Goal: Register for event/course

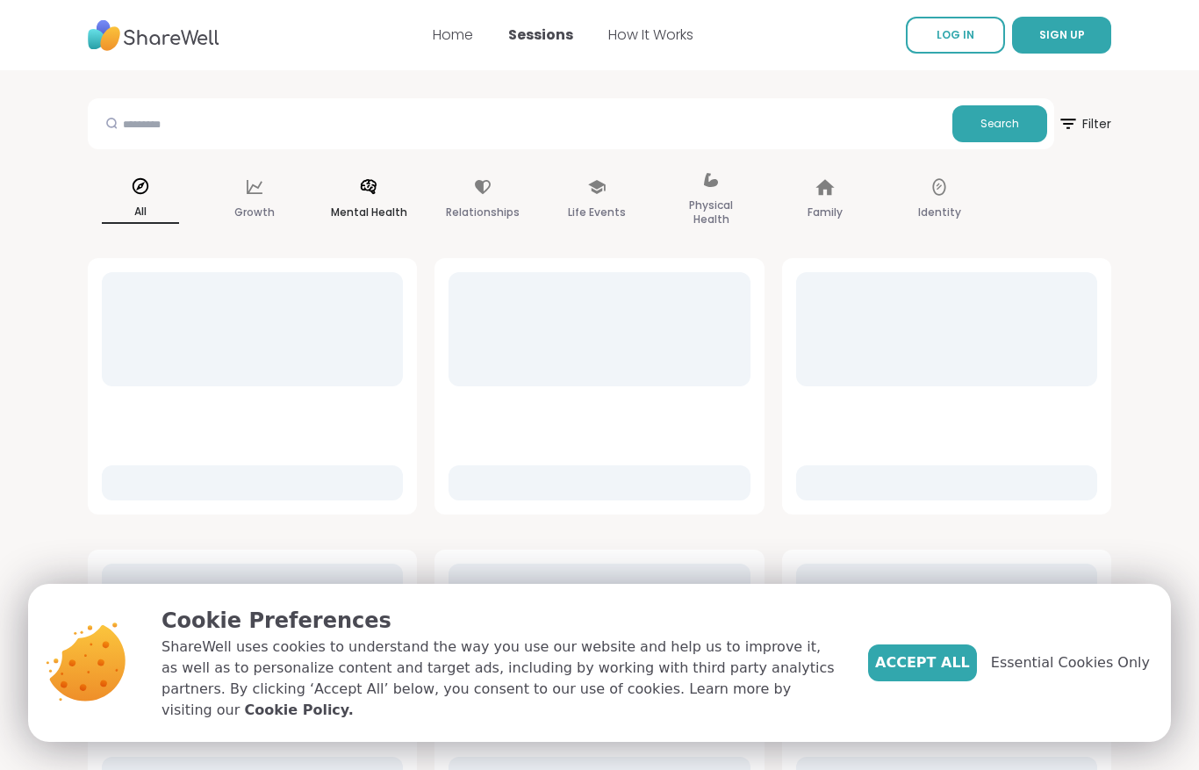
click at [372, 194] on icon at bounding box center [368, 186] width 19 height 19
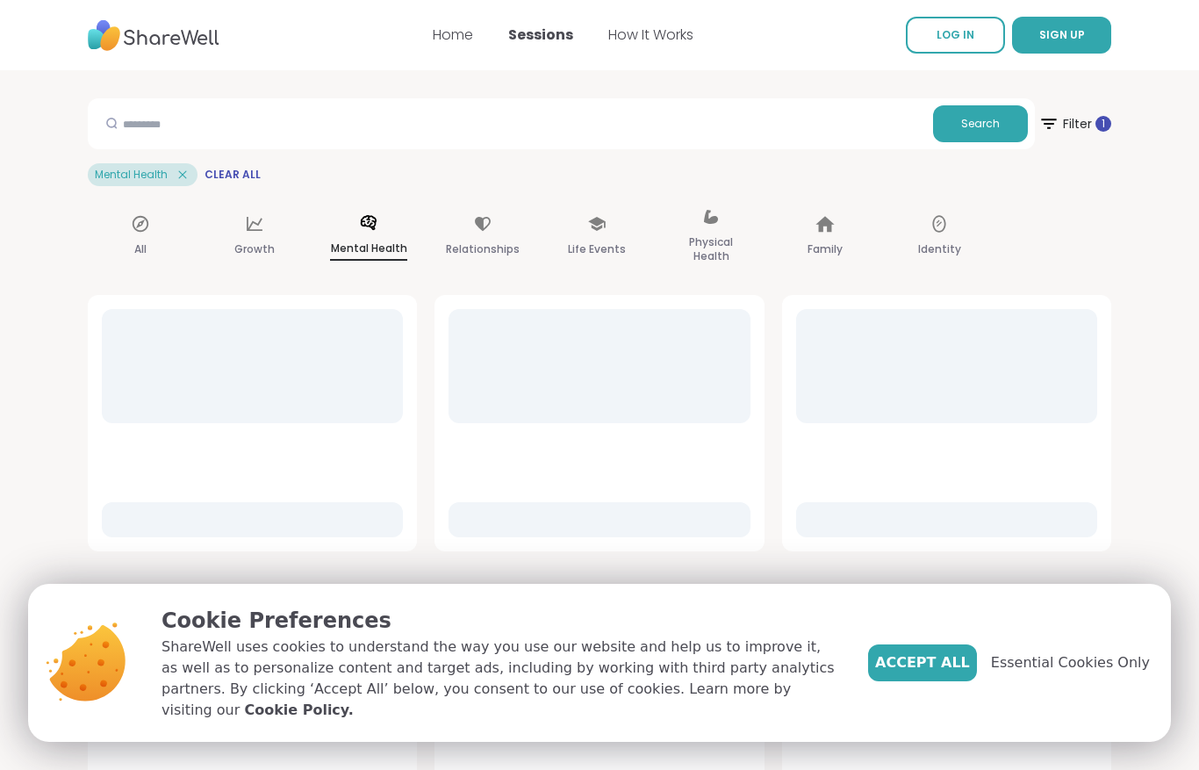
click at [957, 670] on span "Accept All" at bounding box center [922, 662] width 95 height 21
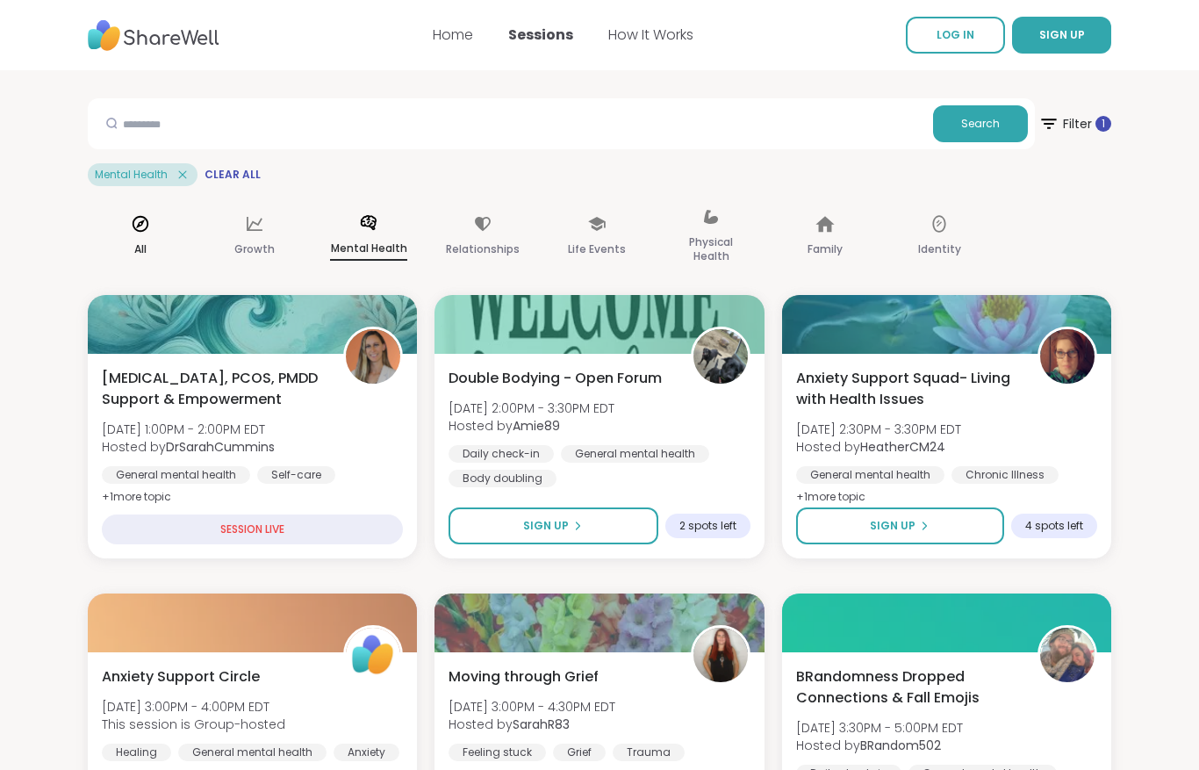
click at [117, 225] on div "All" at bounding box center [140, 237] width 105 height 88
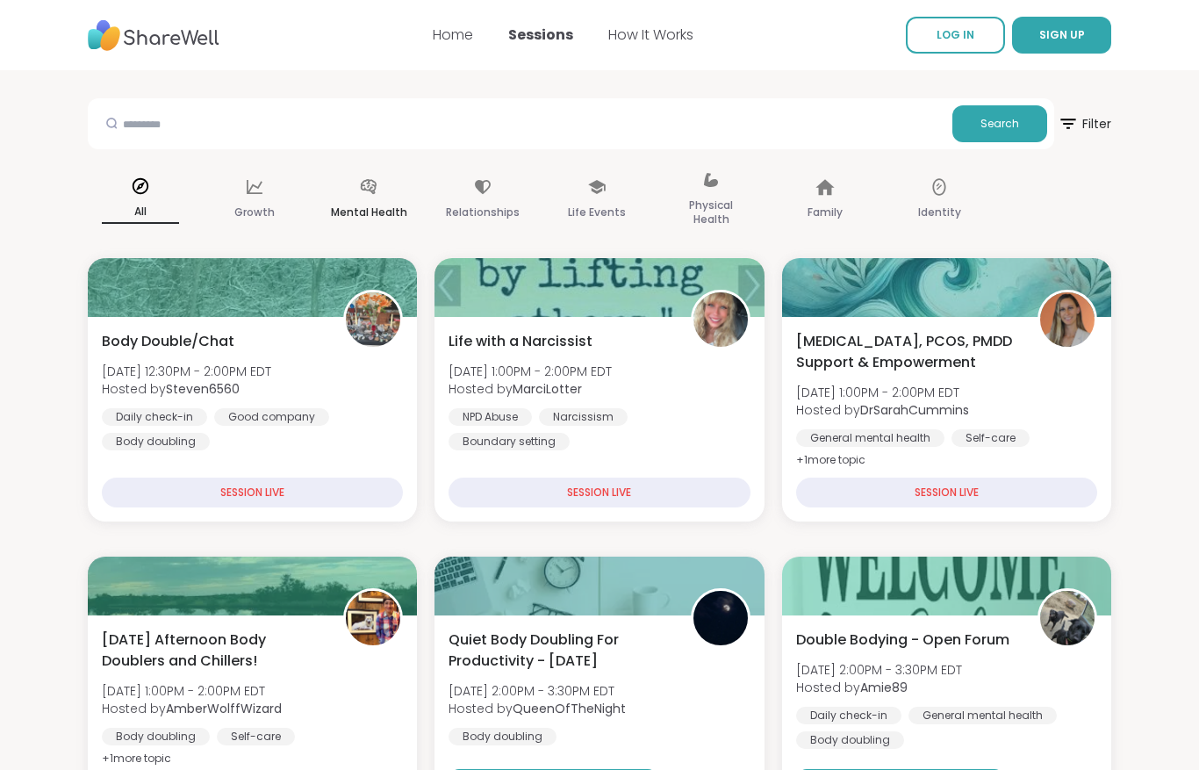
click at [387, 186] on div "Mental Health" at bounding box center [368, 200] width 105 height 88
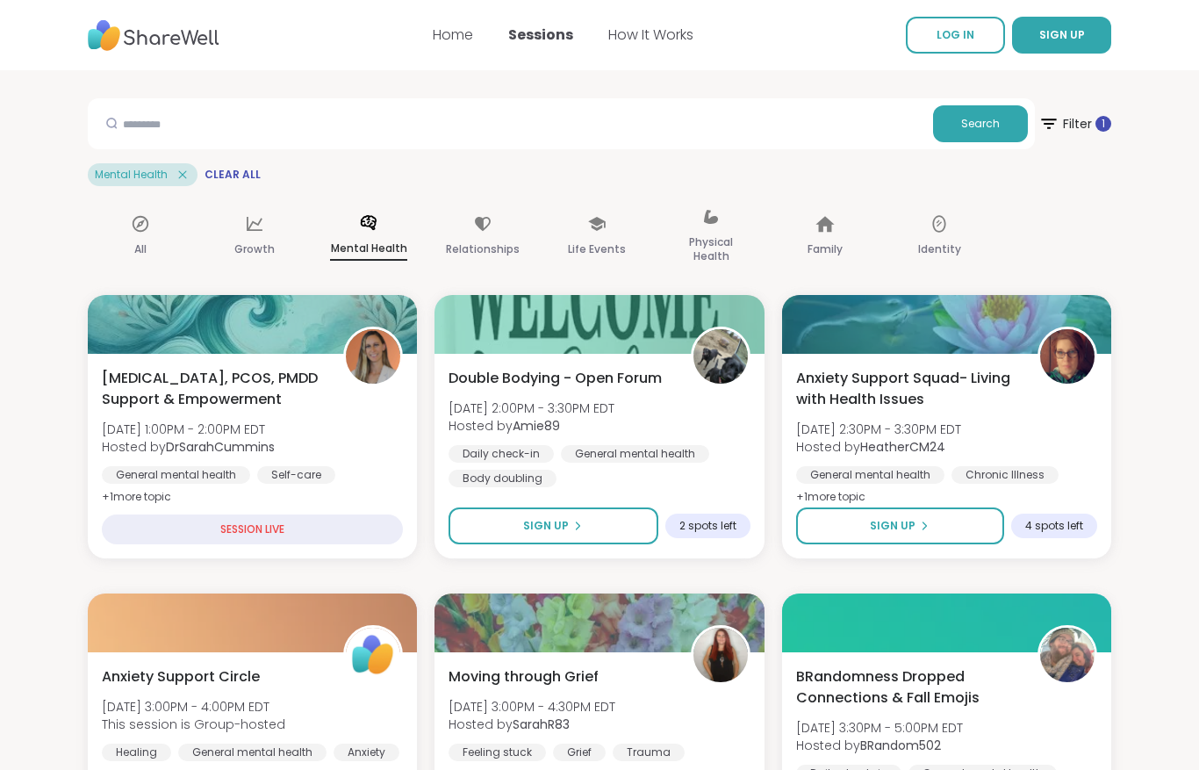
click at [385, 234] on div "Mental Health" at bounding box center [368, 237] width 105 height 88
click at [368, 224] on icon at bounding box center [369, 222] width 16 height 15
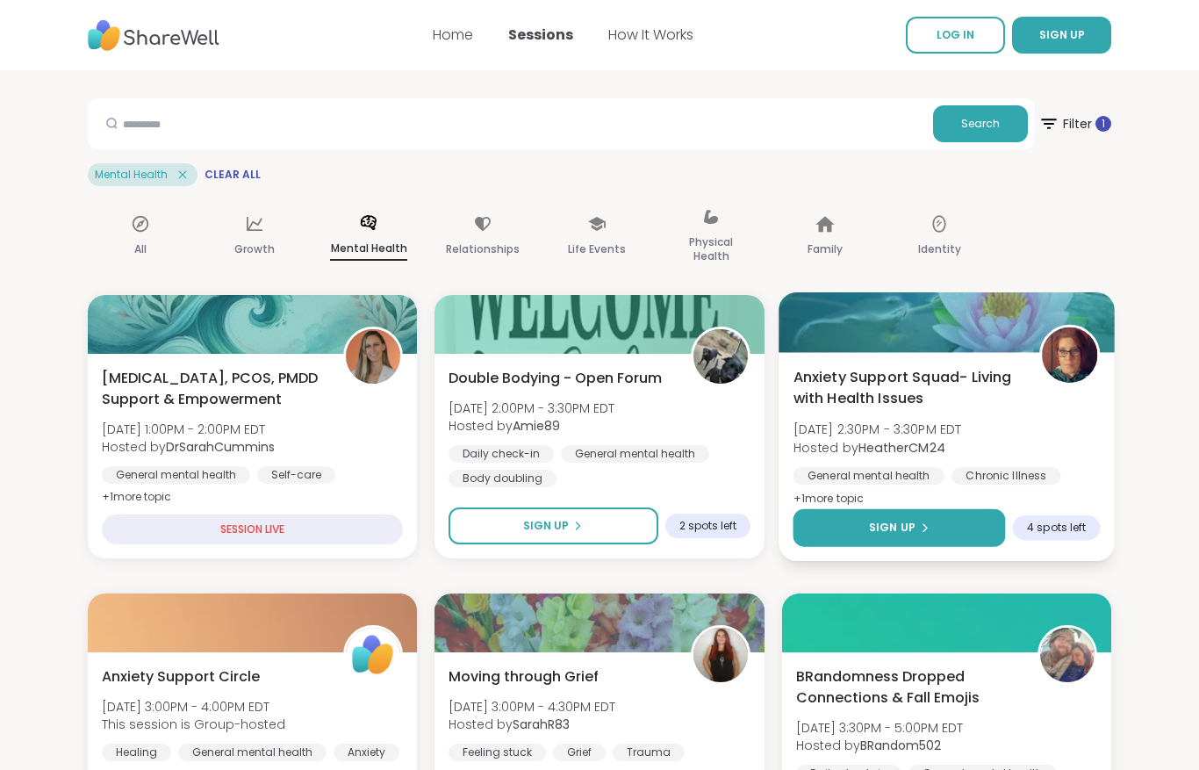
click at [964, 533] on button "Sign Up" at bounding box center [899, 528] width 212 height 38
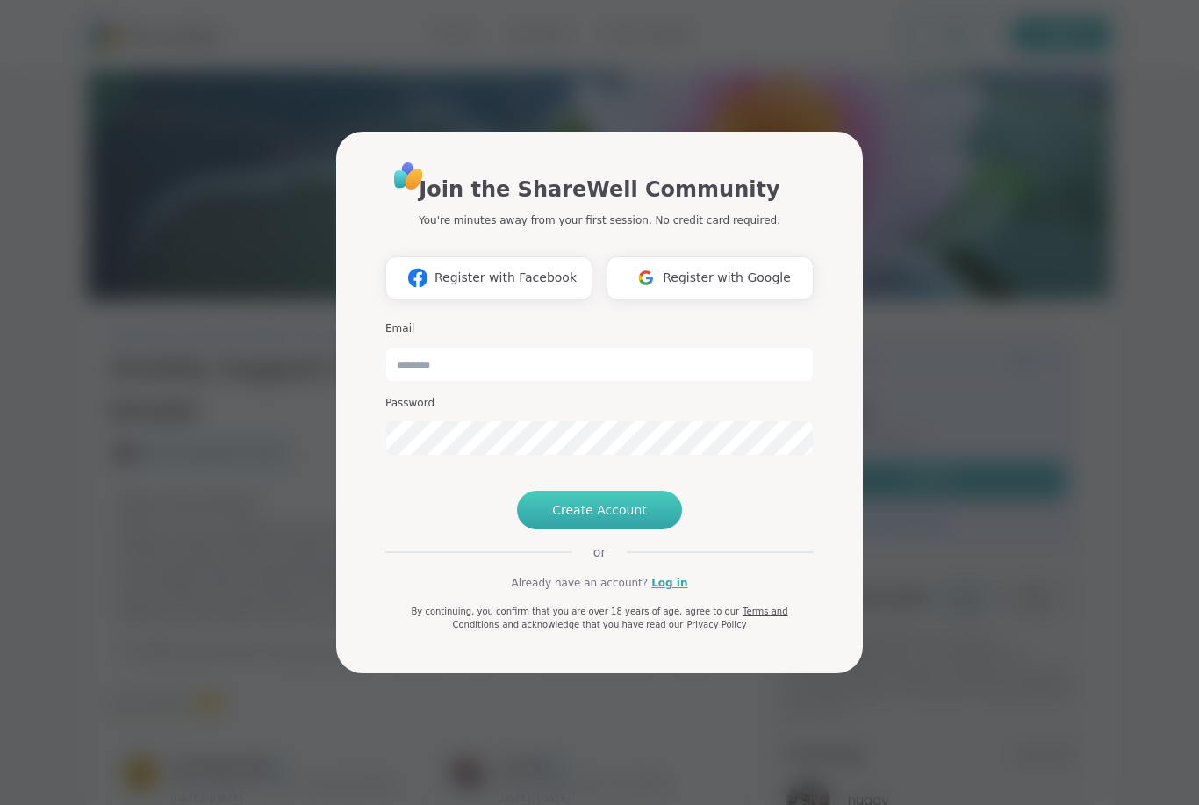
click at [603, 529] on button "Create Account" at bounding box center [599, 510] width 165 height 39
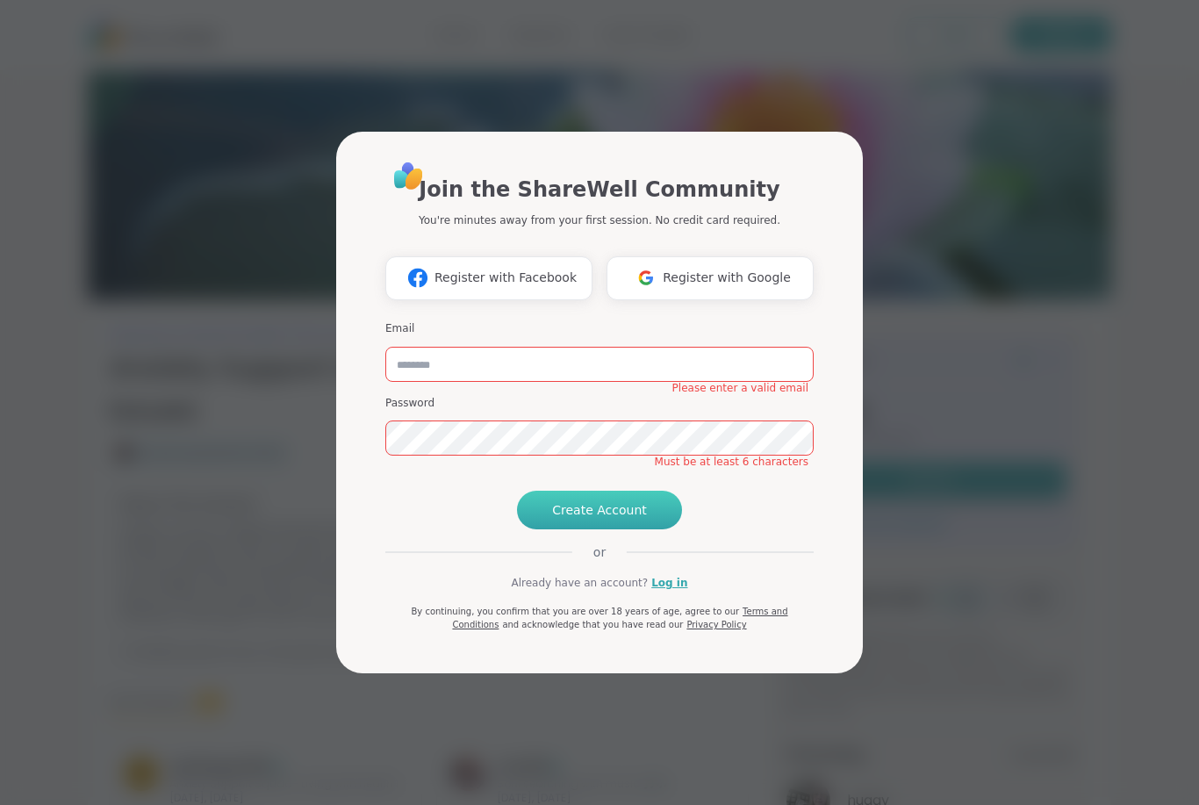
click at [599, 519] on span "Create Account" at bounding box center [599, 510] width 95 height 18
click at [612, 519] on span "Create Account" at bounding box center [599, 510] width 95 height 18
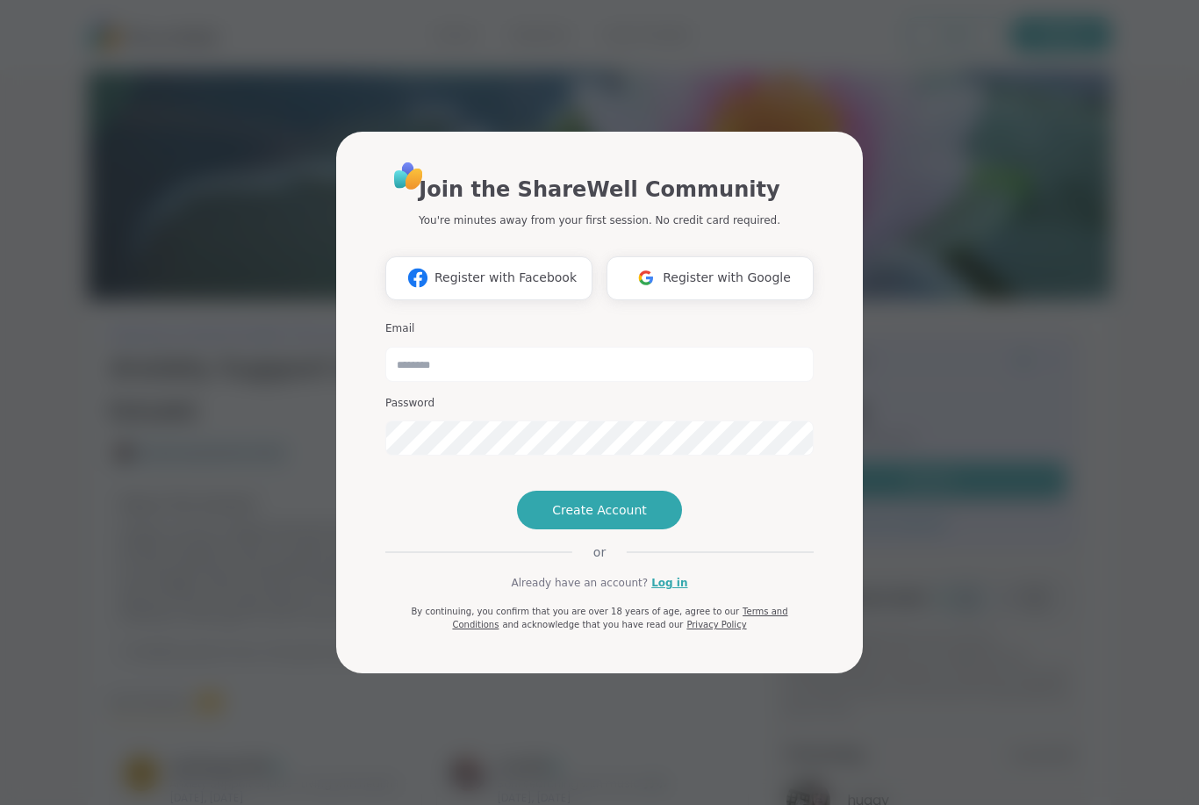
click at [637, 519] on span "Create Account" at bounding box center [599, 510] width 95 height 18
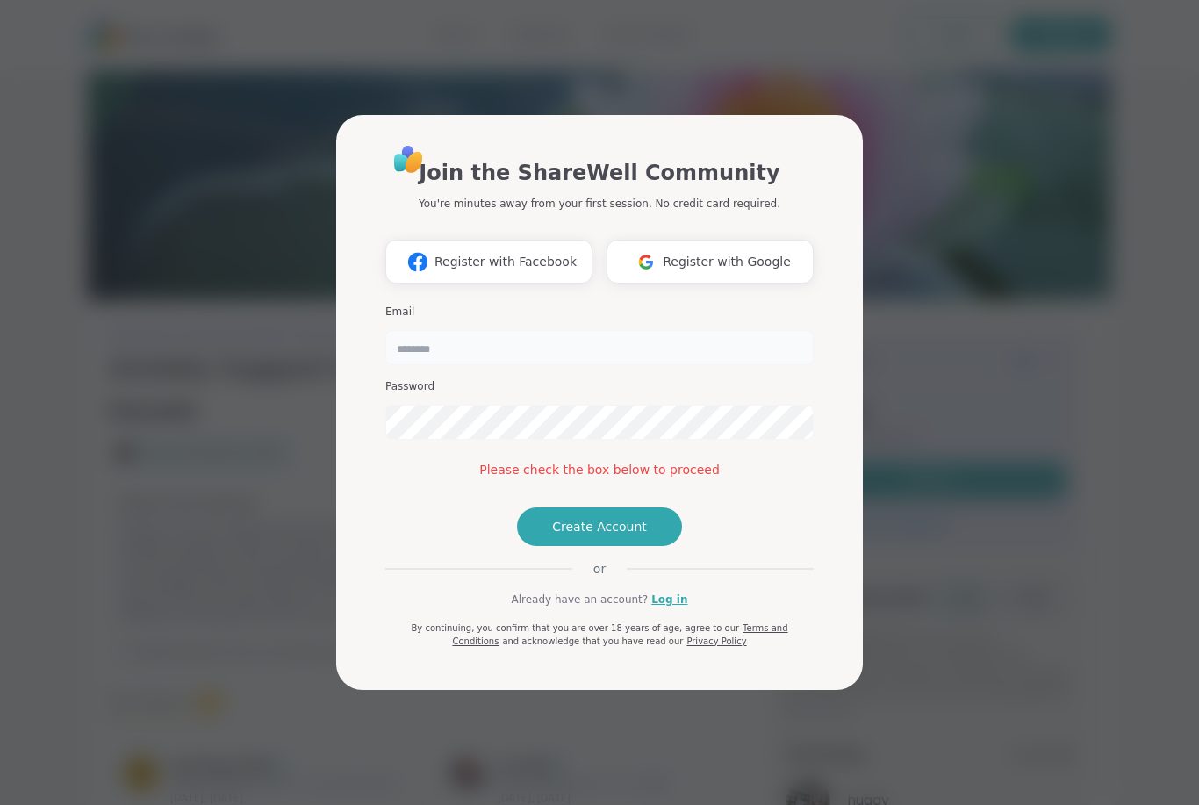
click at [558, 330] on input "email" at bounding box center [599, 347] width 429 height 35
click at [568, 546] on button "Create Account" at bounding box center [599, 527] width 165 height 39
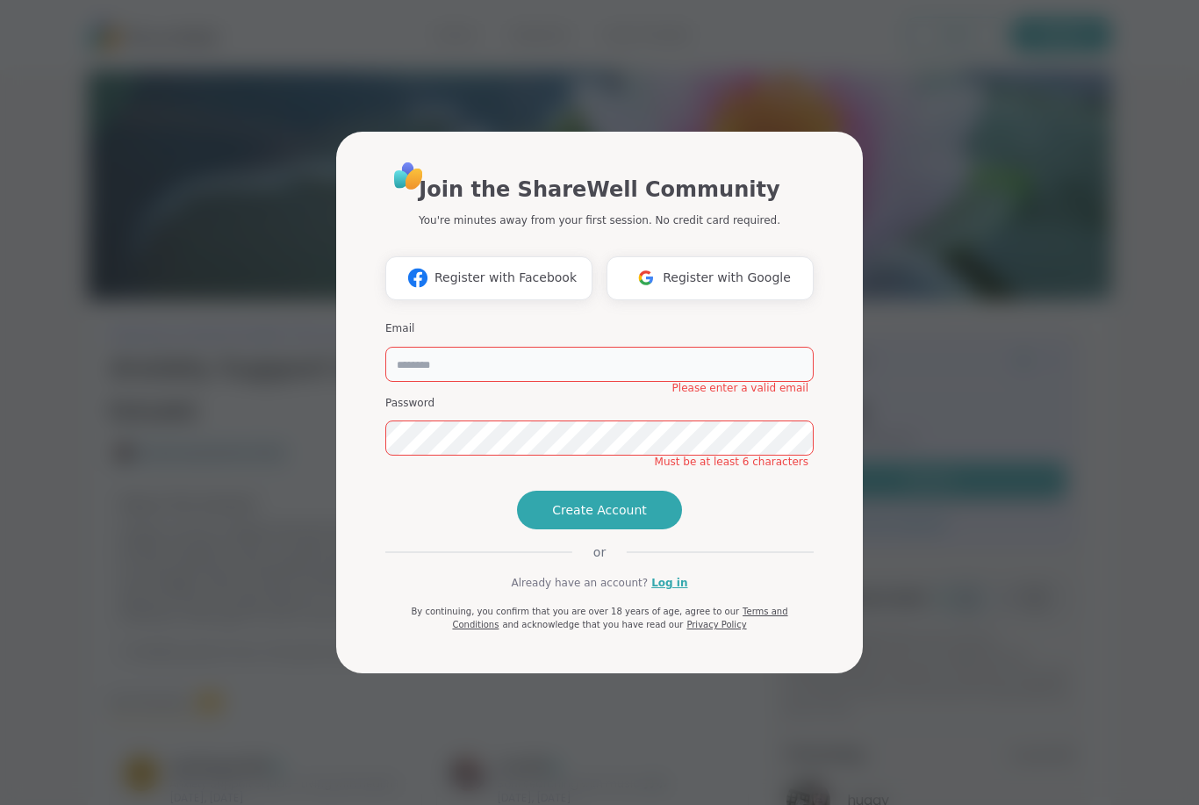
click at [551, 347] on input "email" at bounding box center [599, 364] width 429 height 35
type input "**********"
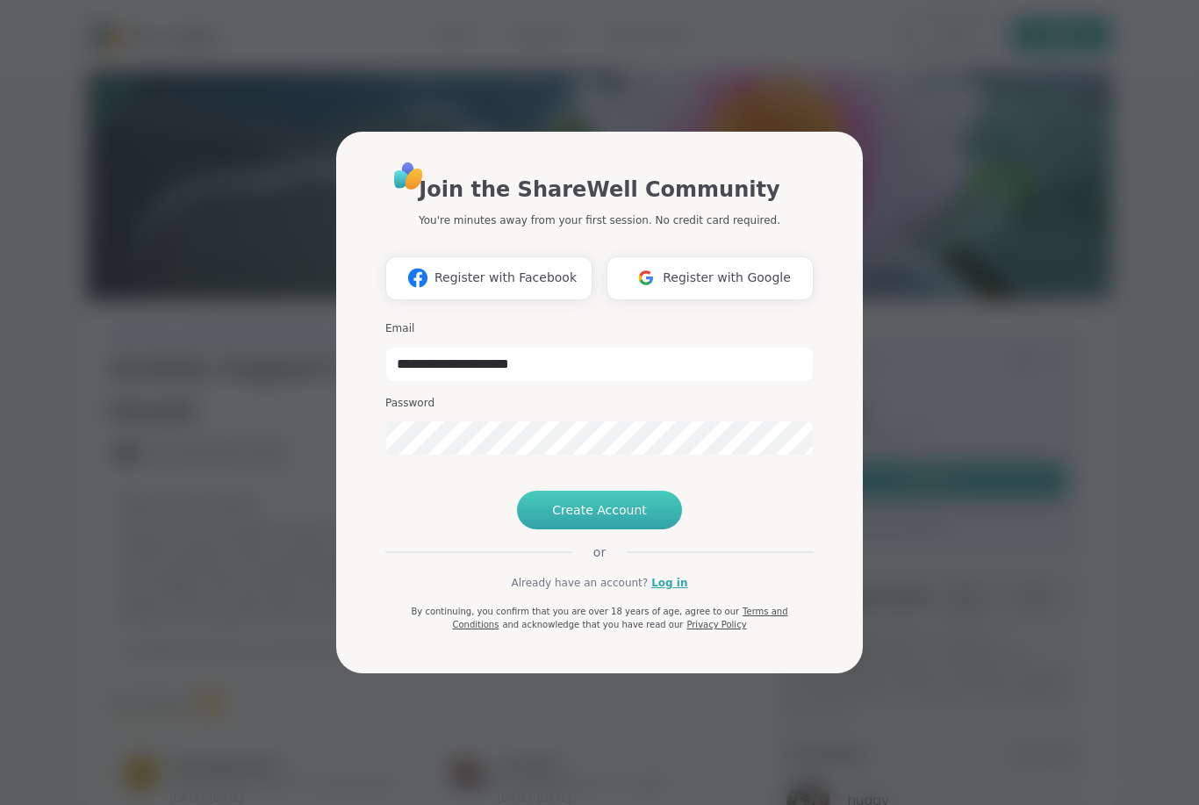
click at [593, 529] on button "Create Account" at bounding box center [599, 510] width 165 height 39
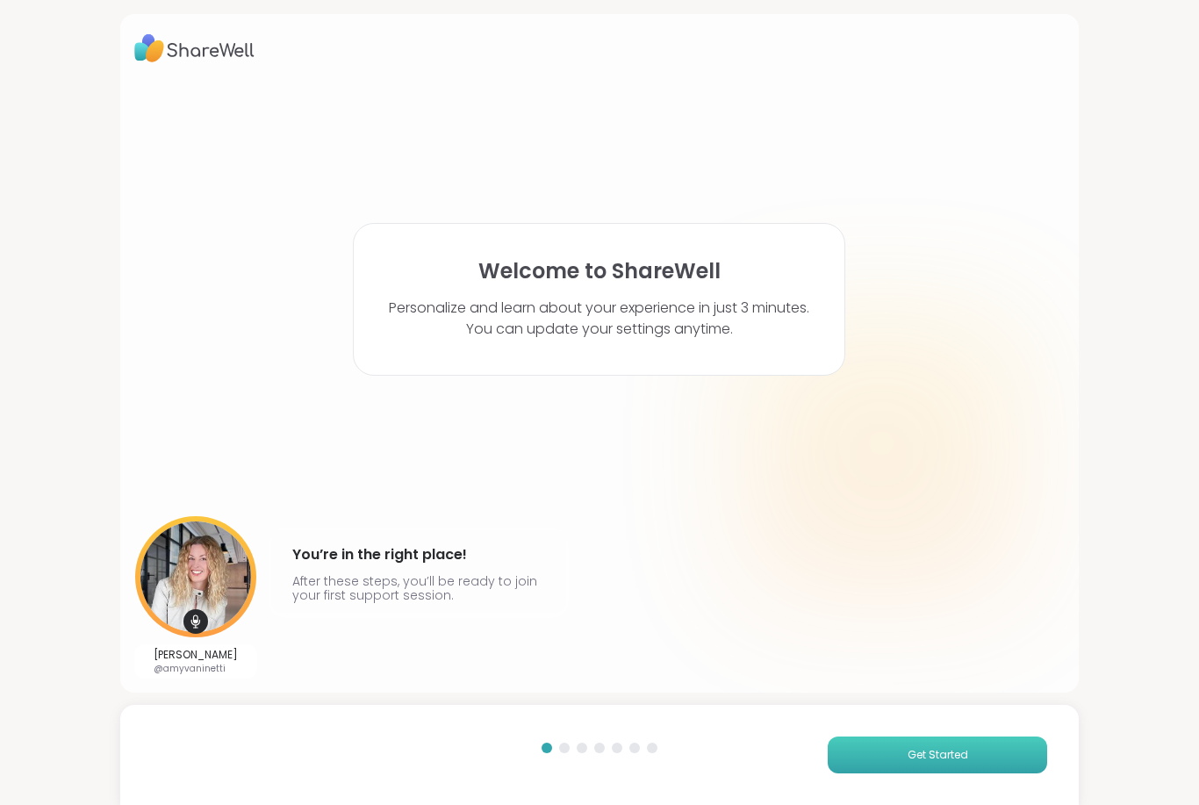
click at [970, 760] on button "Get Started" at bounding box center [938, 755] width 220 height 37
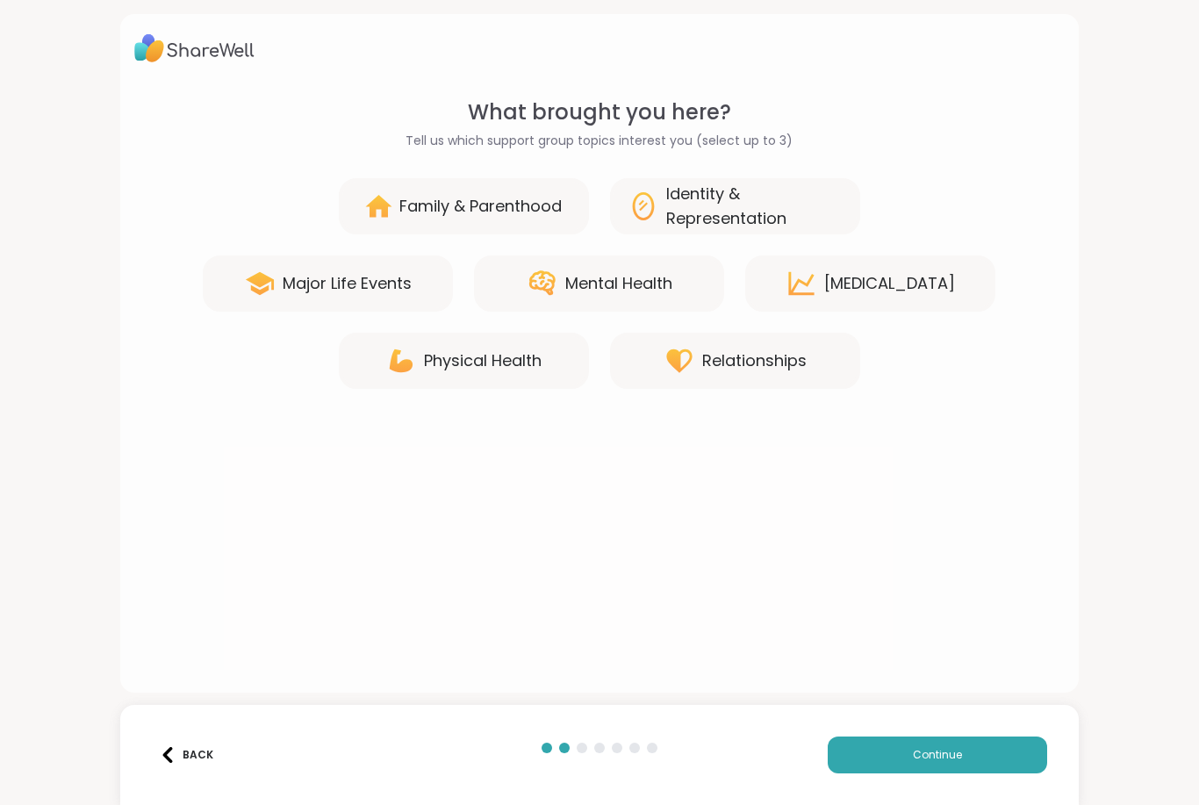
click at [638, 281] on div "Mental Health" at bounding box center [618, 283] width 107 height 25
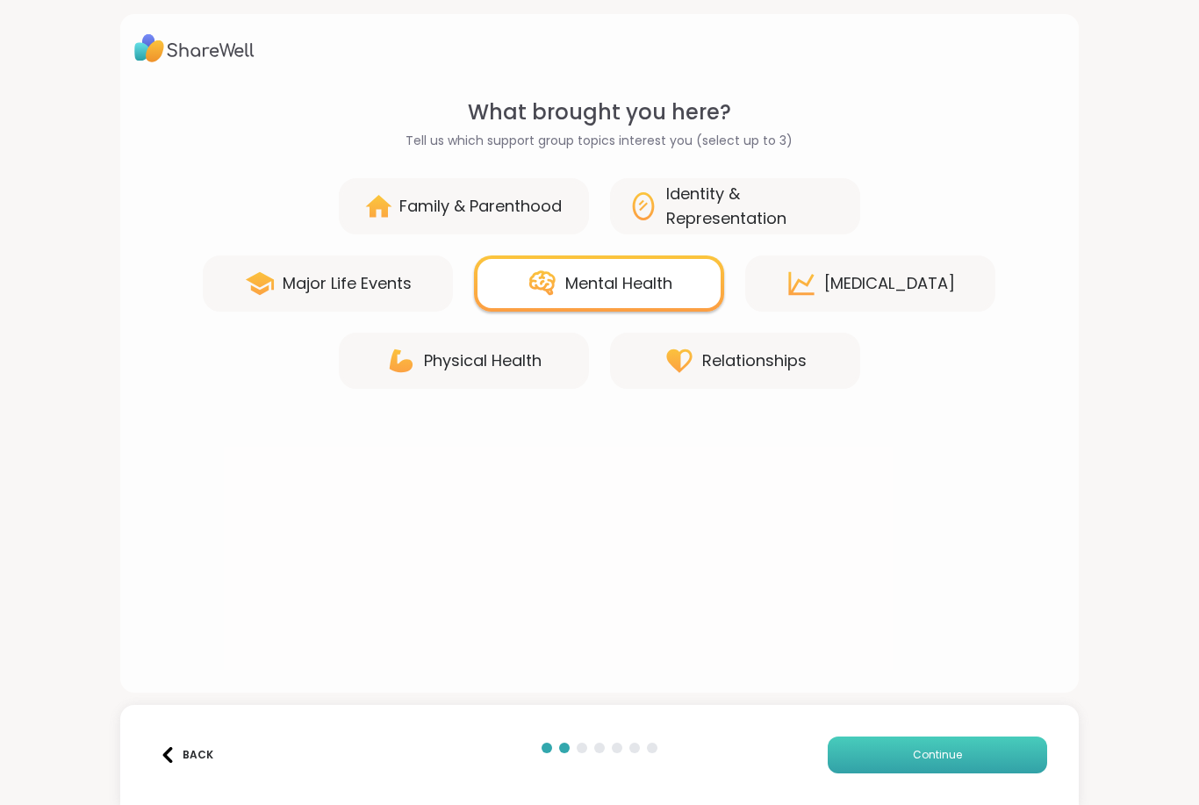
click at [911, 773] on button "Continue" at bounding box center [938, 755] width 220 height 37
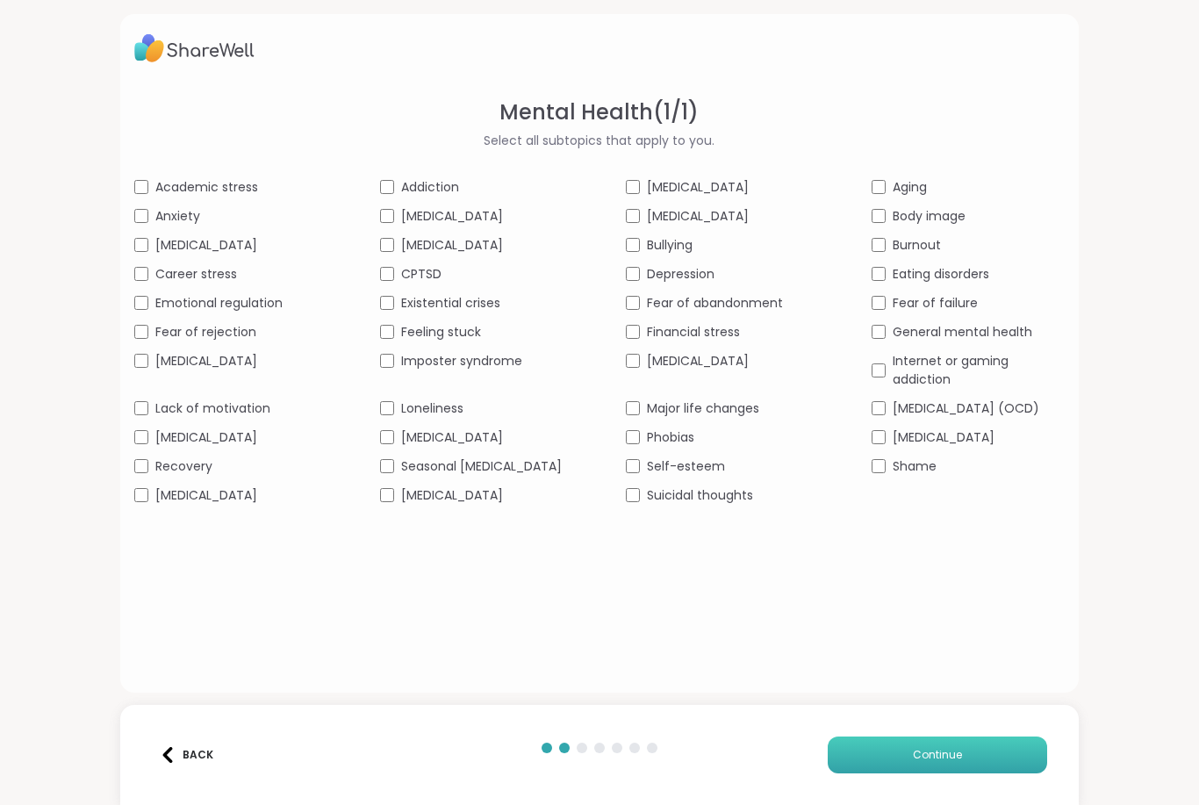
click at [944, 744] on button "Continue" at bounding box center [938, 755] width 220 height 37
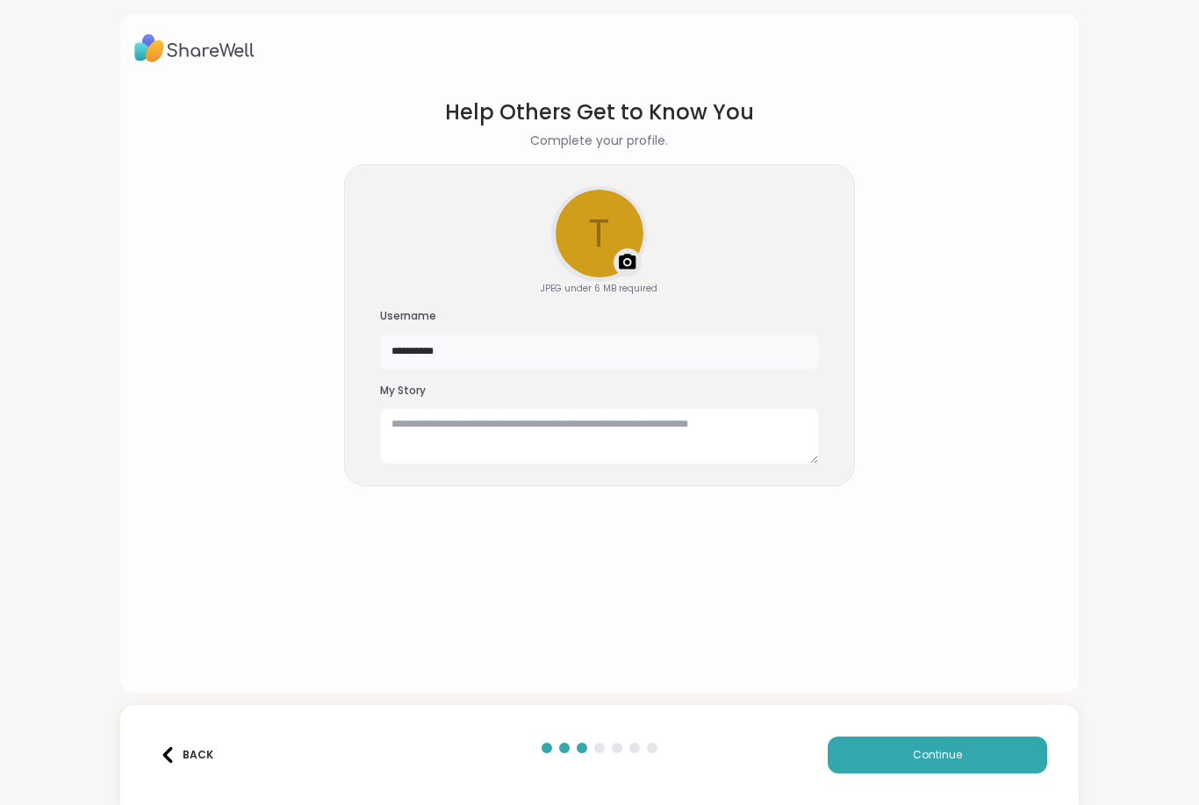
click at [475, 350] on input "**********" at bounding box center [599, 352] width 439 height 35
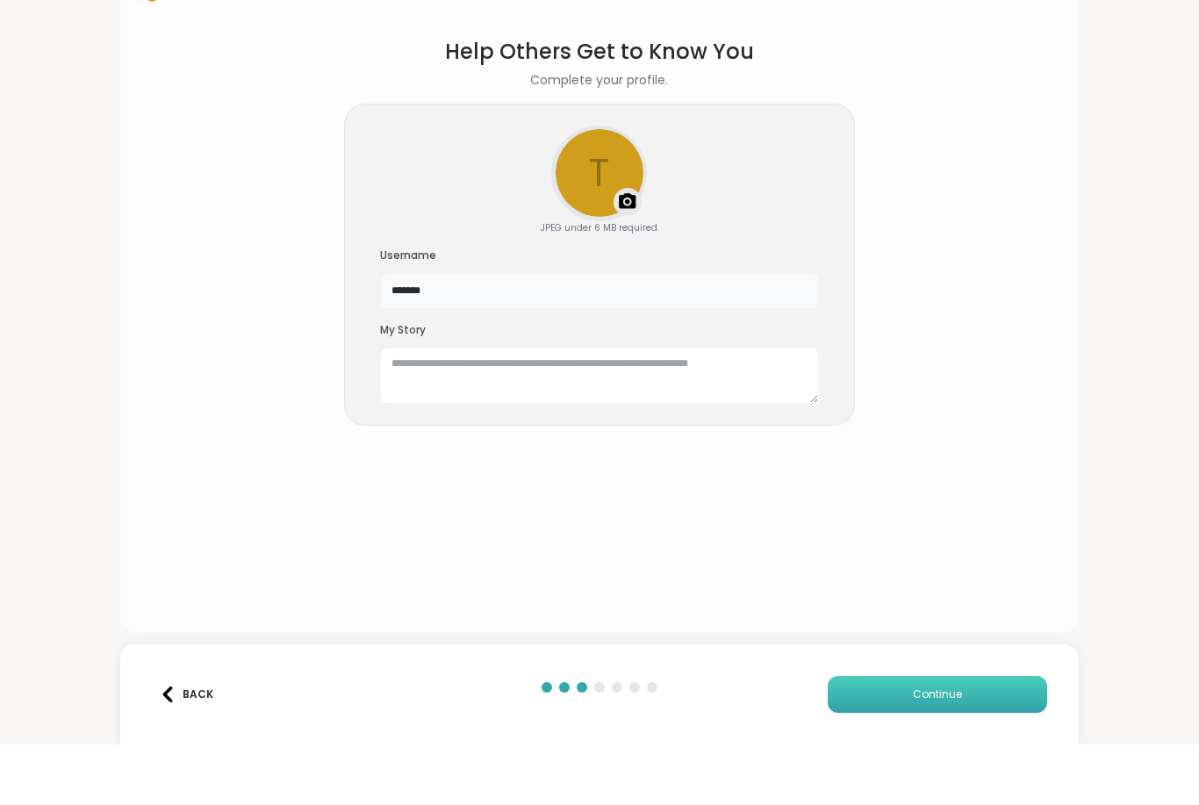
type input "*******"
click at [940, 737] on button "Continue" at bounding box center [938, 755] width 220 height 37
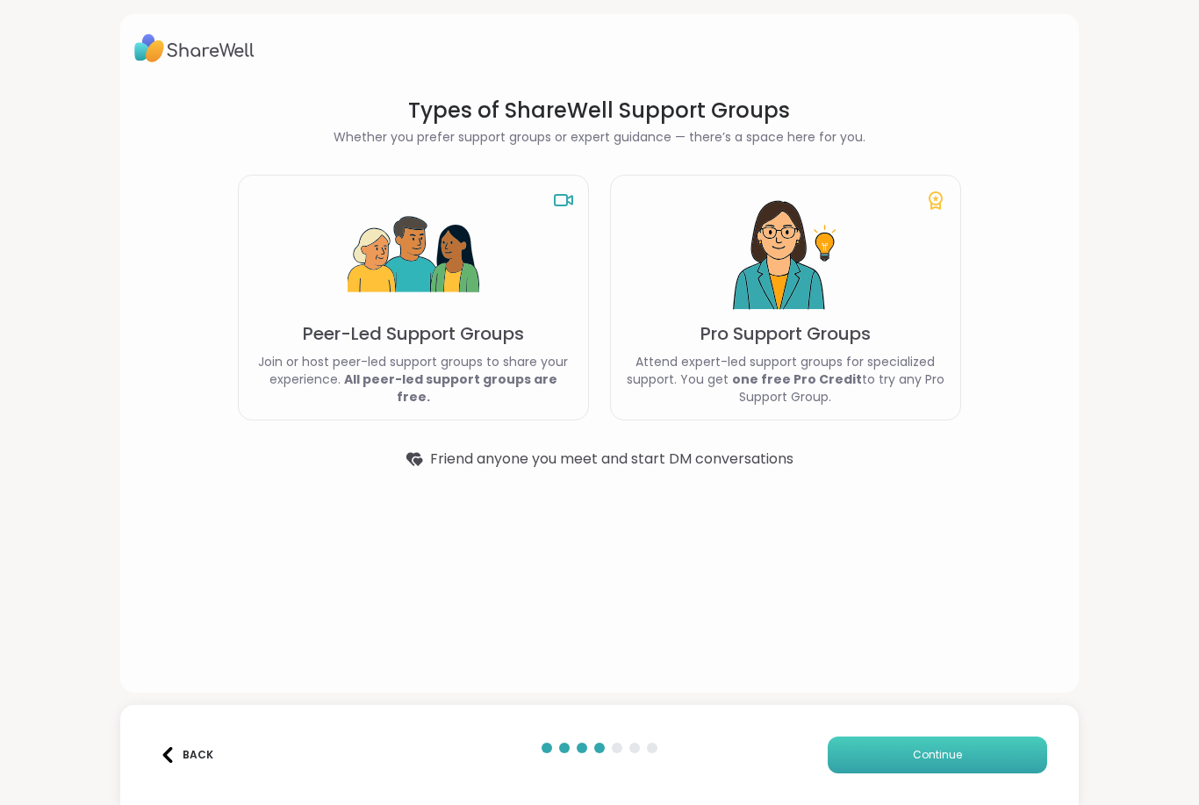
click at [919, 763] on button "Continue" at bounding box center [938, 755] width 220 height 37
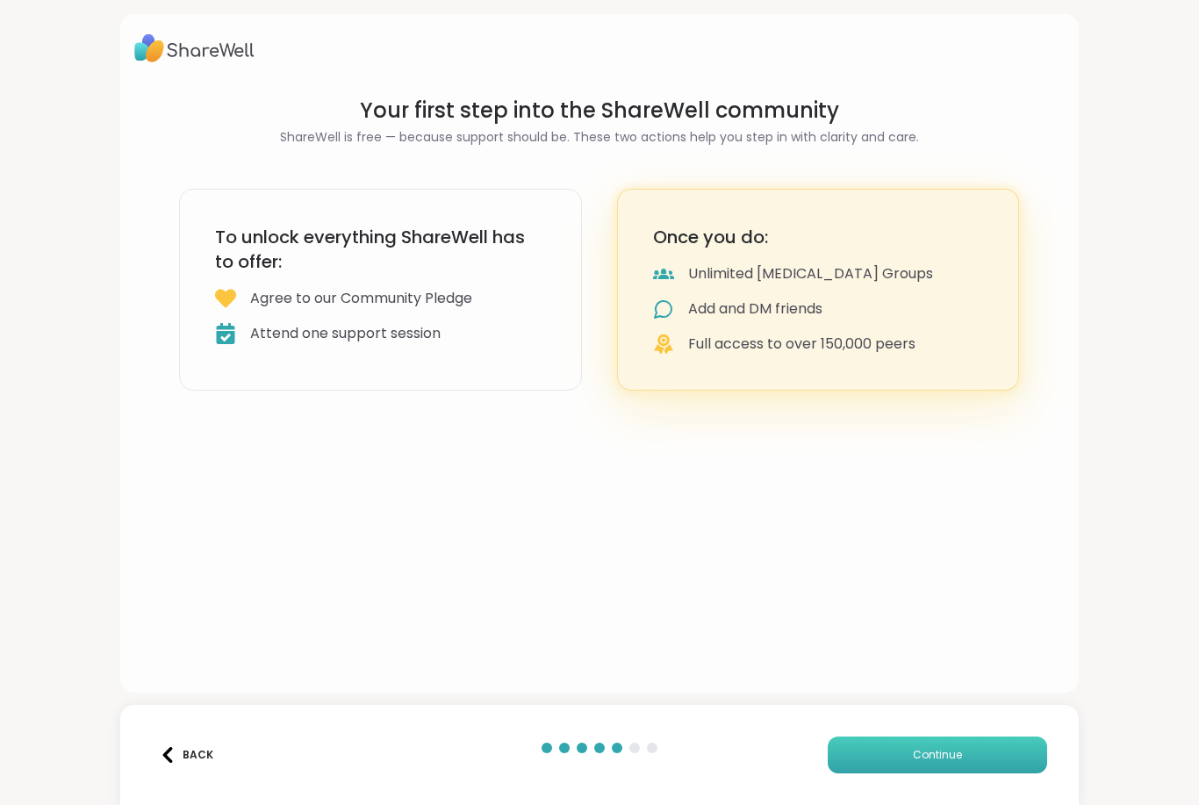
click at [919, 763] on button "Continue" at bounding box center [938, 755] width 220 height 37
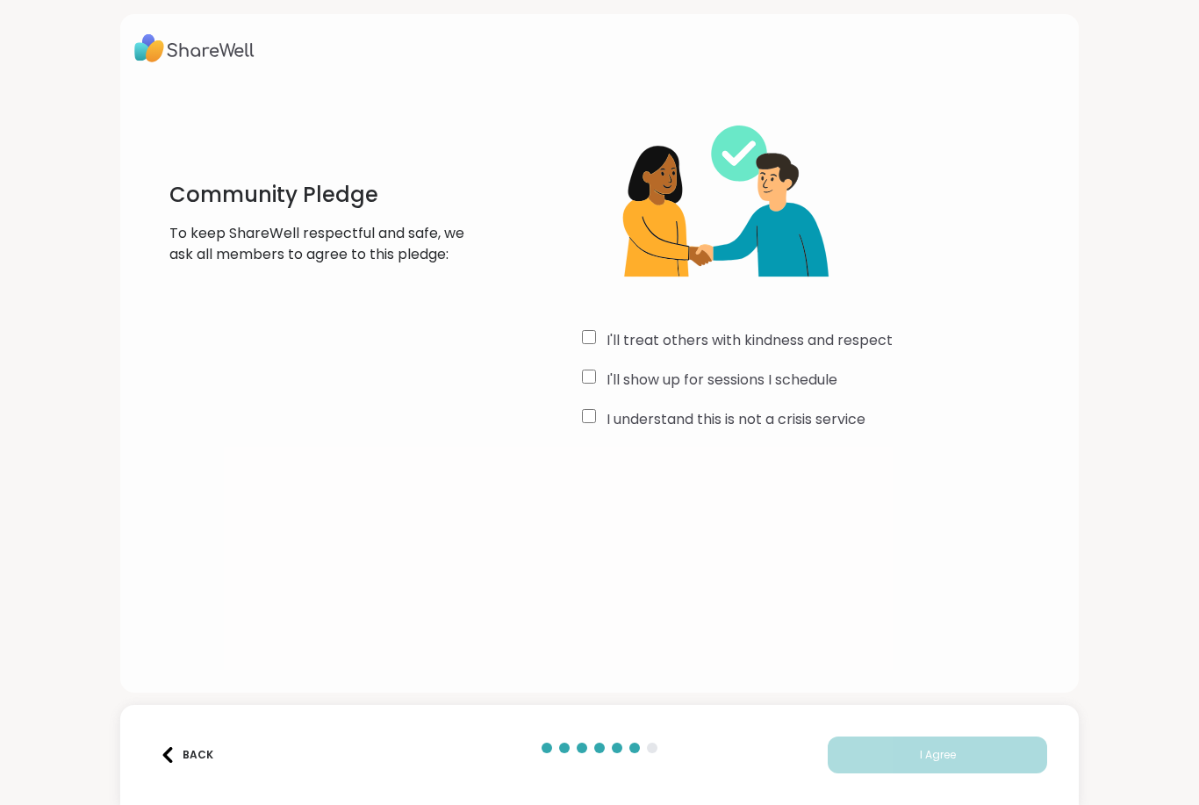
click at [592, 388] on div "I'll show up for sessions I schedule" at bounding box center [823, 380] width 483 height 21
click at [593, 432] on div "I'll treat others with kindness and respect I'll show up for sessions I schedul…" at bounding box center [823, 266] width 483 height 338
click at [927, 761] on span "I Agree" at bounding box center [938, 755] width 36 height 16
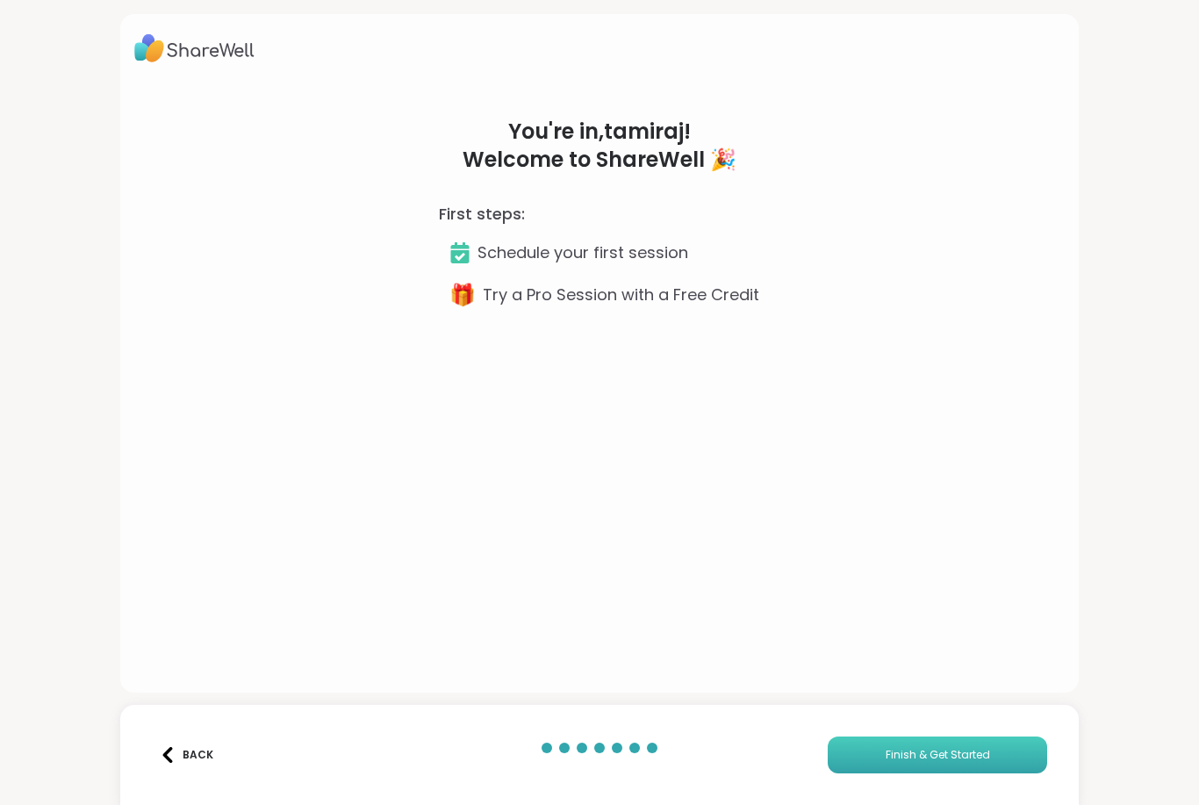
click at [927, 761] on span "Finish & Get Started" at bounding box center [938, 755] width 104 height 16
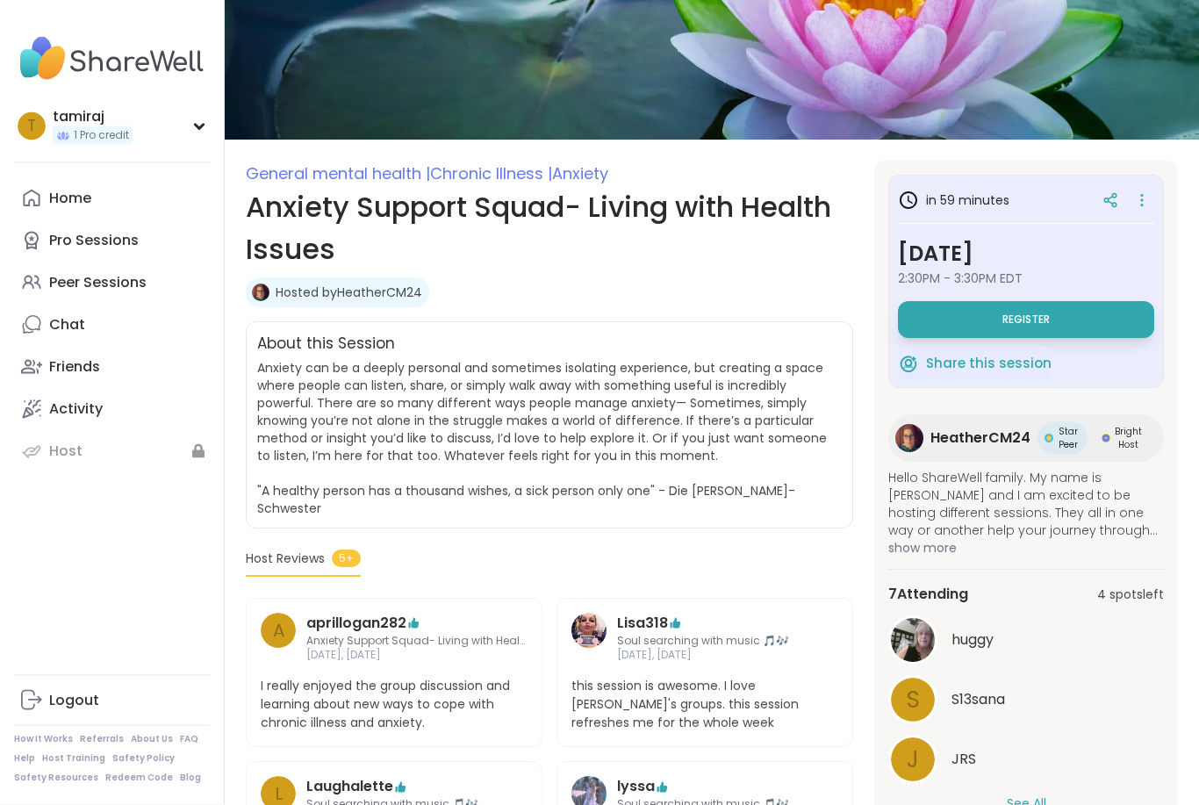
scroll to position [90, 0]
click at [920, 548] on span "show more" at bounding box center [1027, 548] width 276 height 18
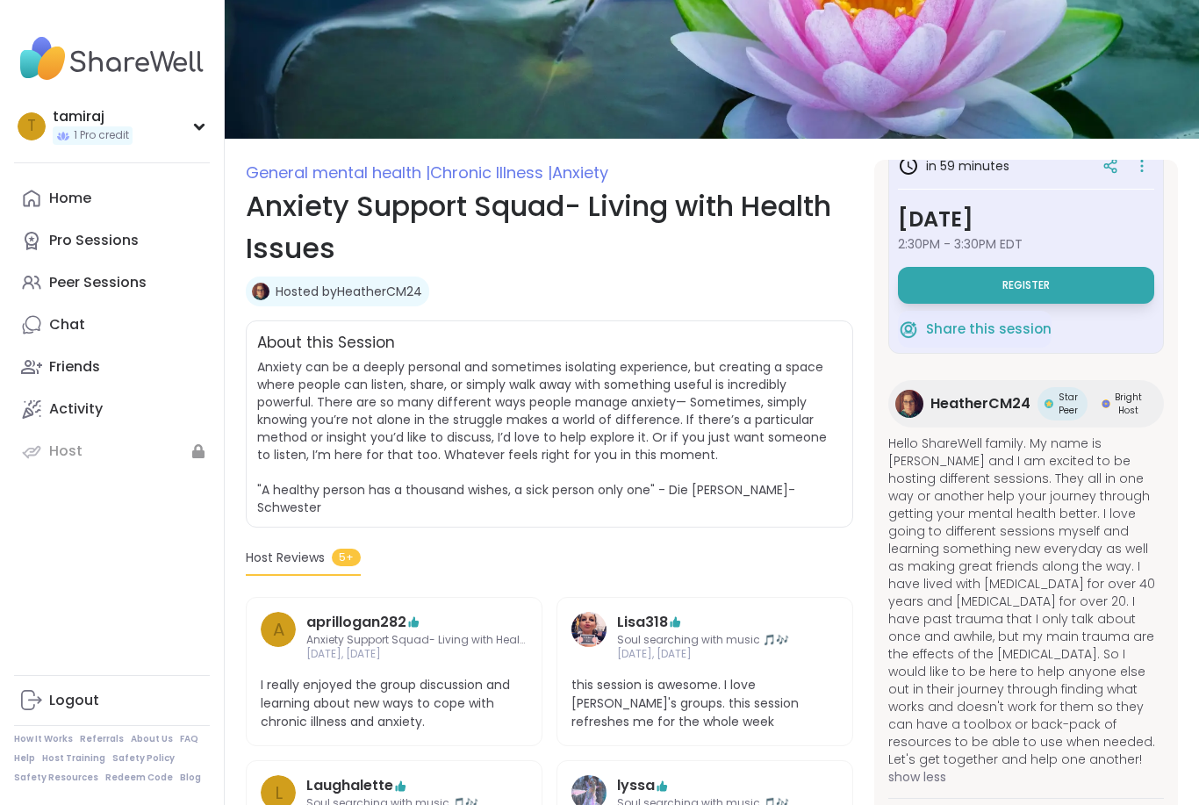
scroll to position [35, 0]
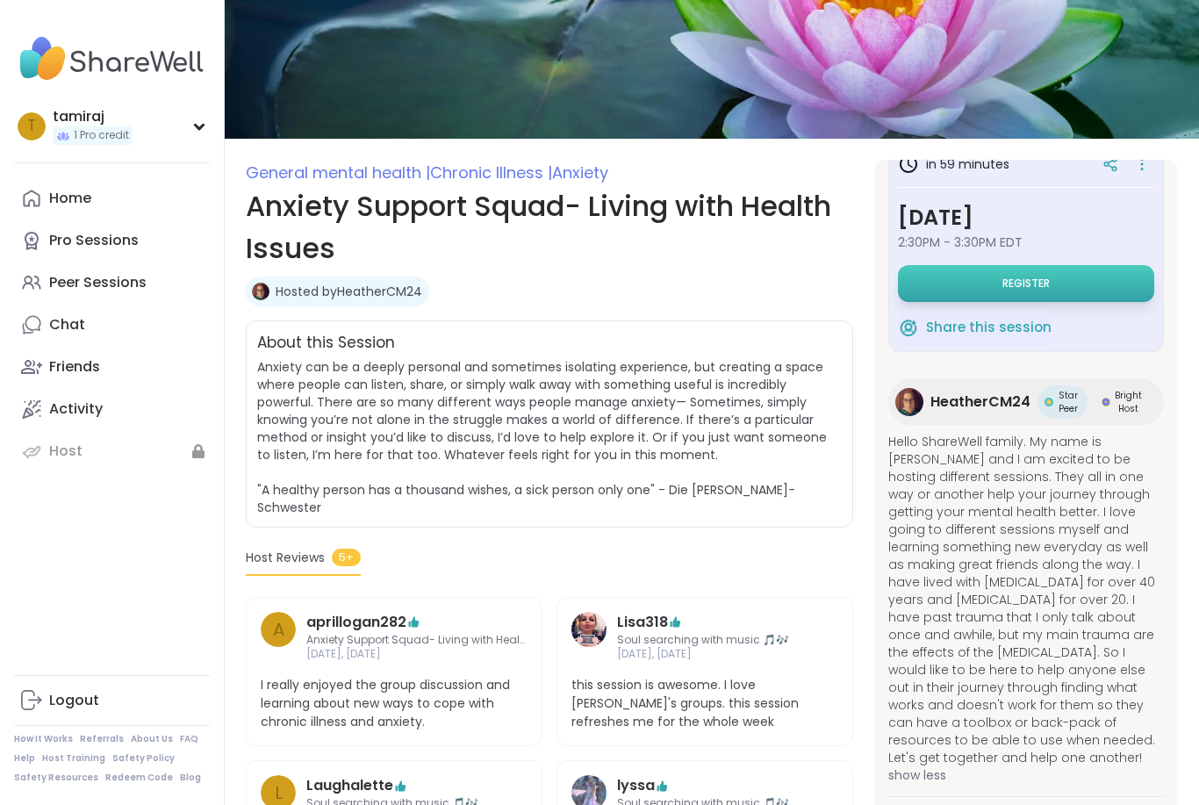
click at [998, 282] on button "Register" at bounding box center [1026, 283] width 256 height 37
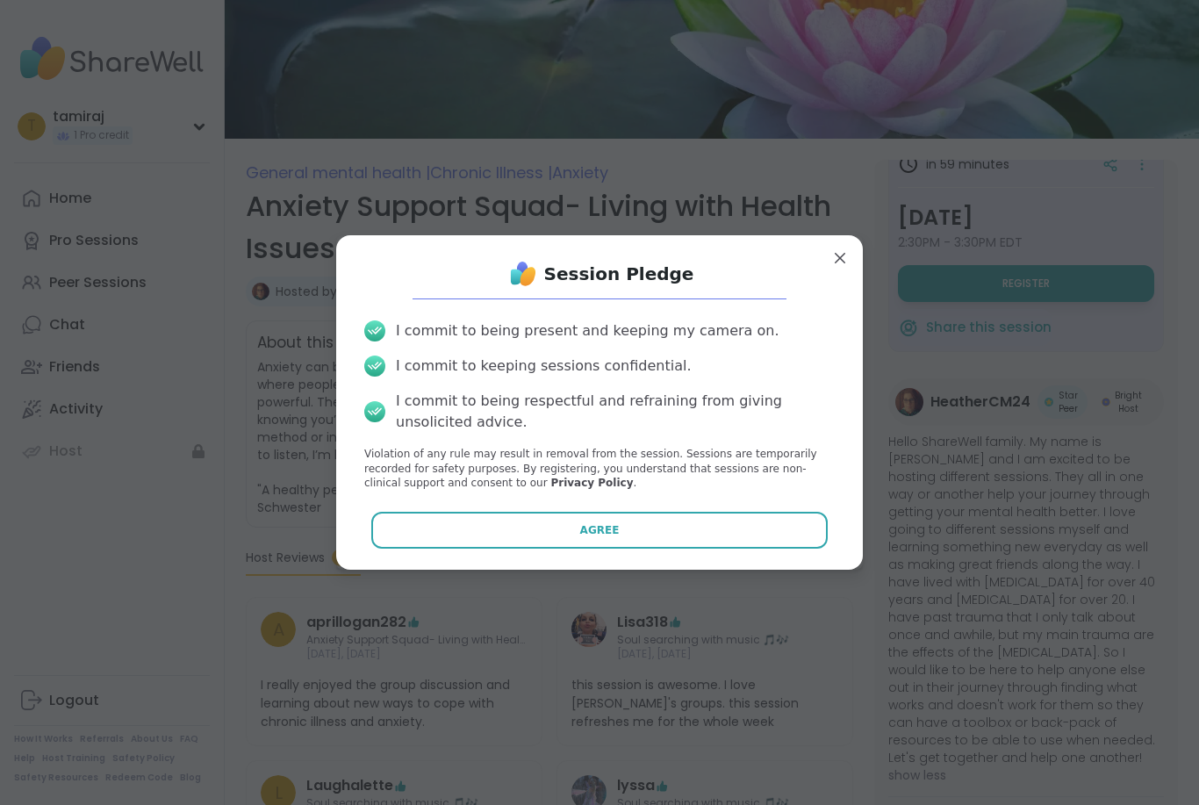
click at [681, 549] on button "Agree" at bounding box center [599, 530] width 457 height 37
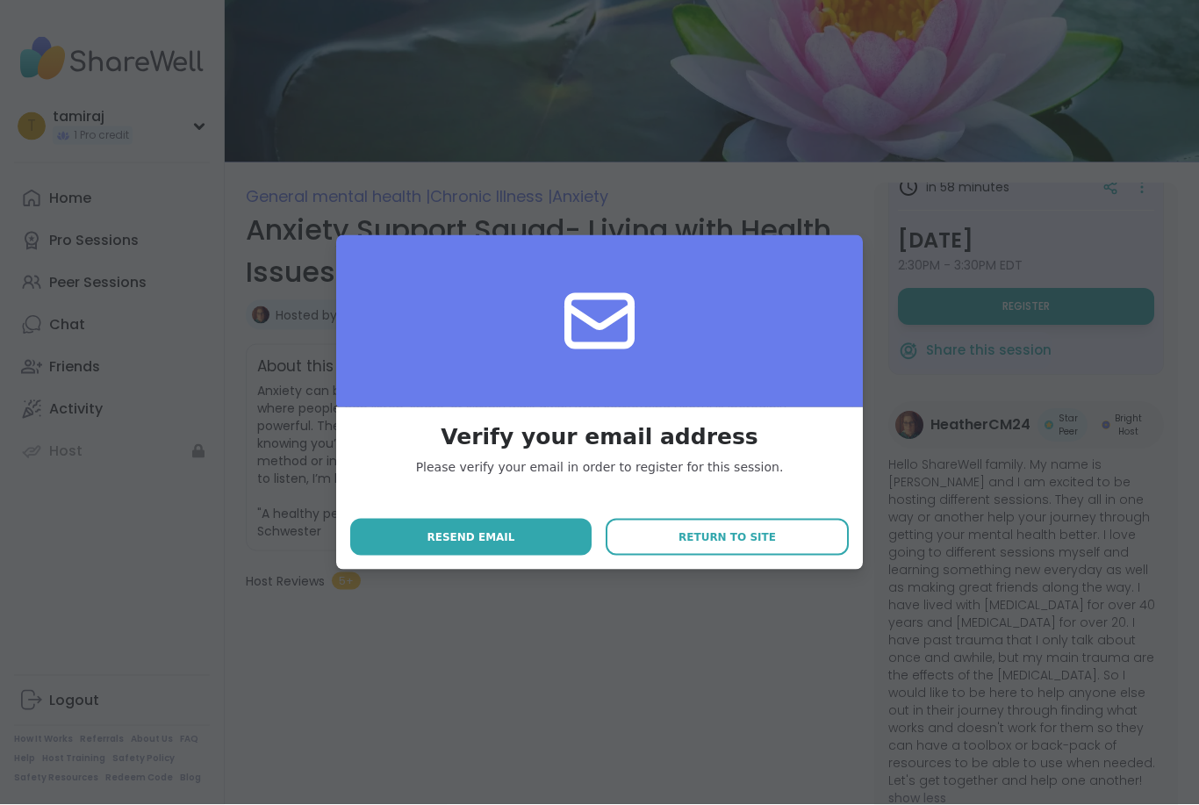
scroll to position [0, 0]
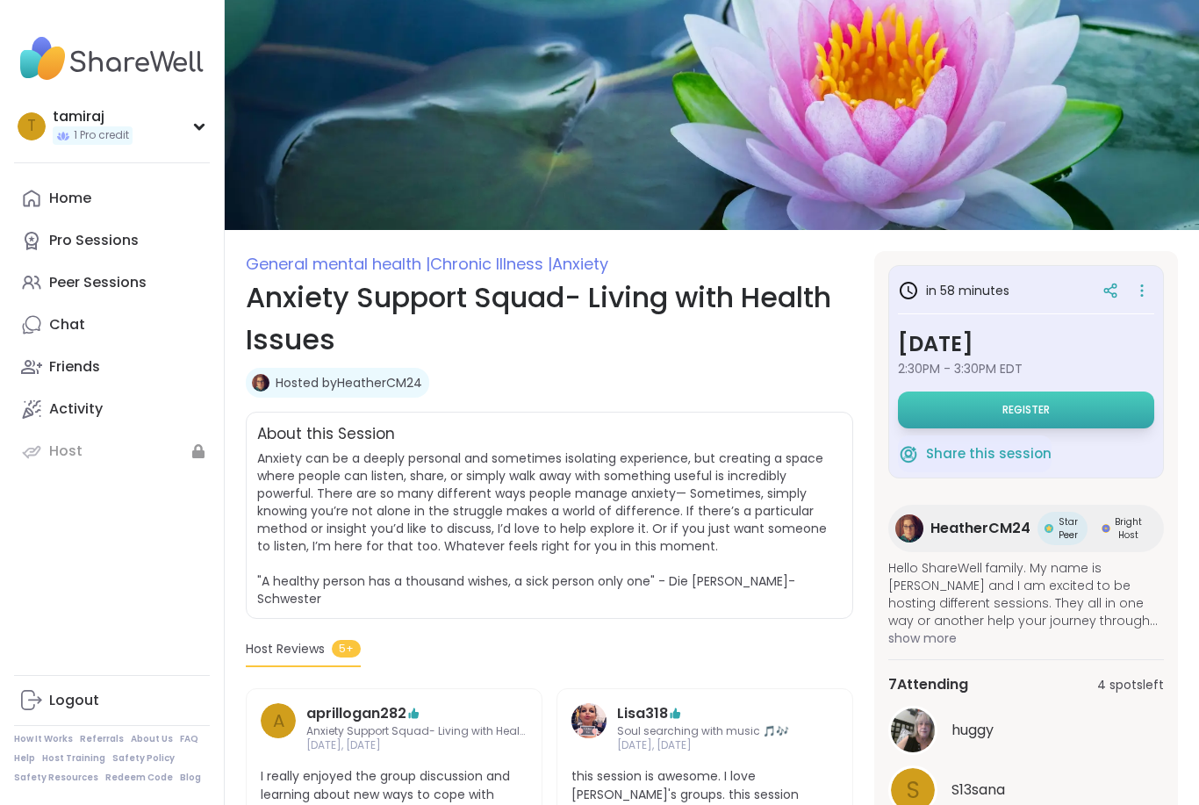
click at [1067, 406] on button "Register" at bounding box center [1026, 410] width 256 height 37
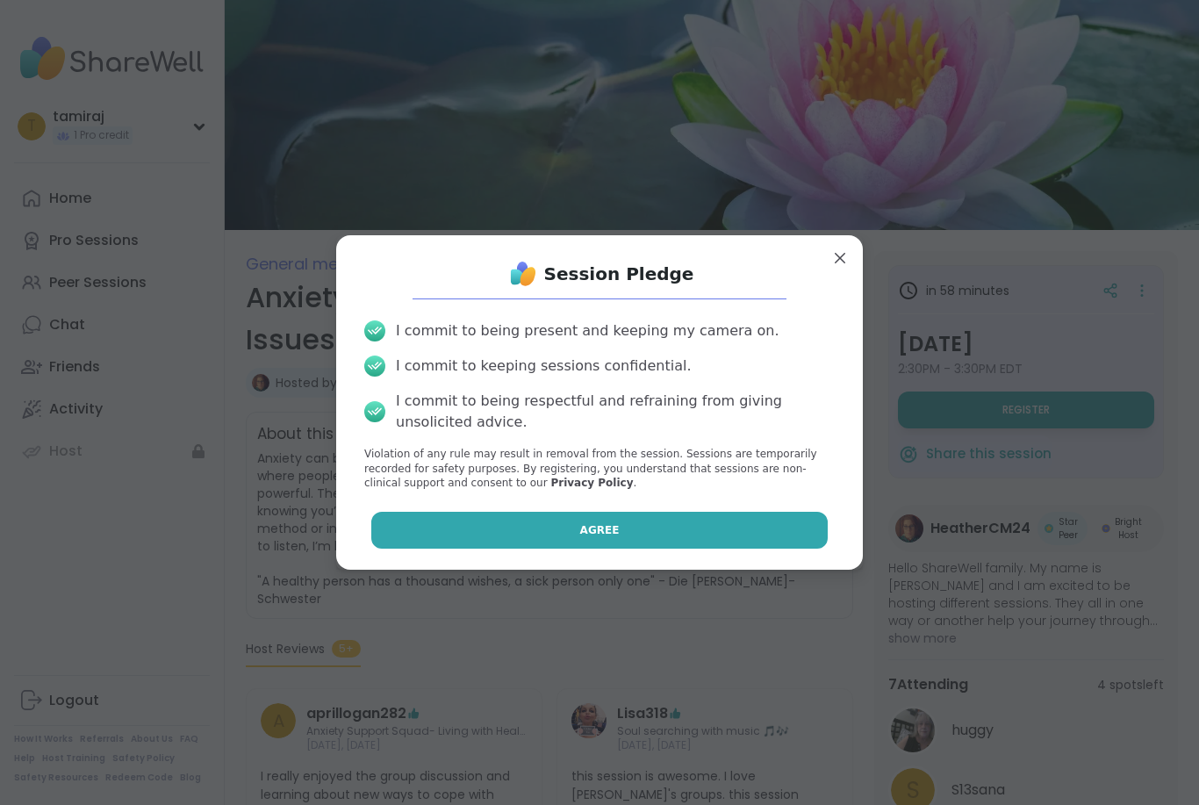
click at [725, 532] on button "Agree" at bounding box center [599, 530] width 457 height 37
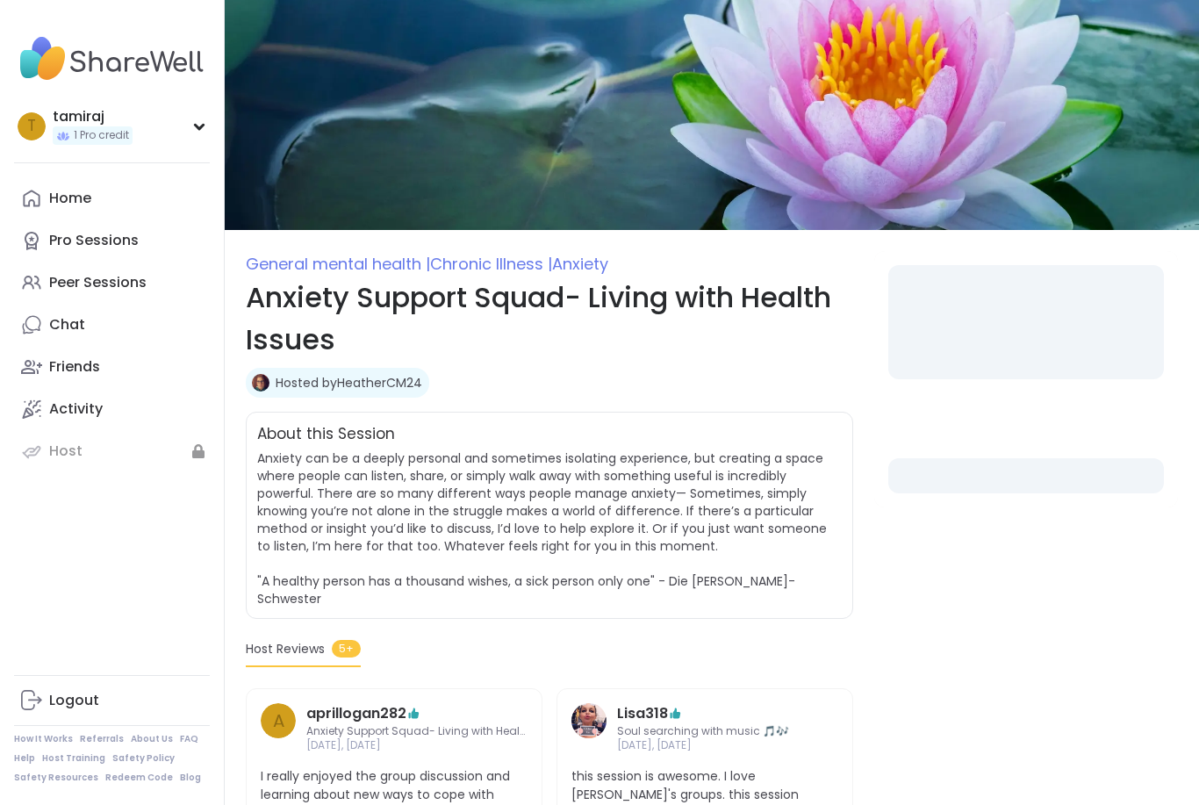
select select "**"
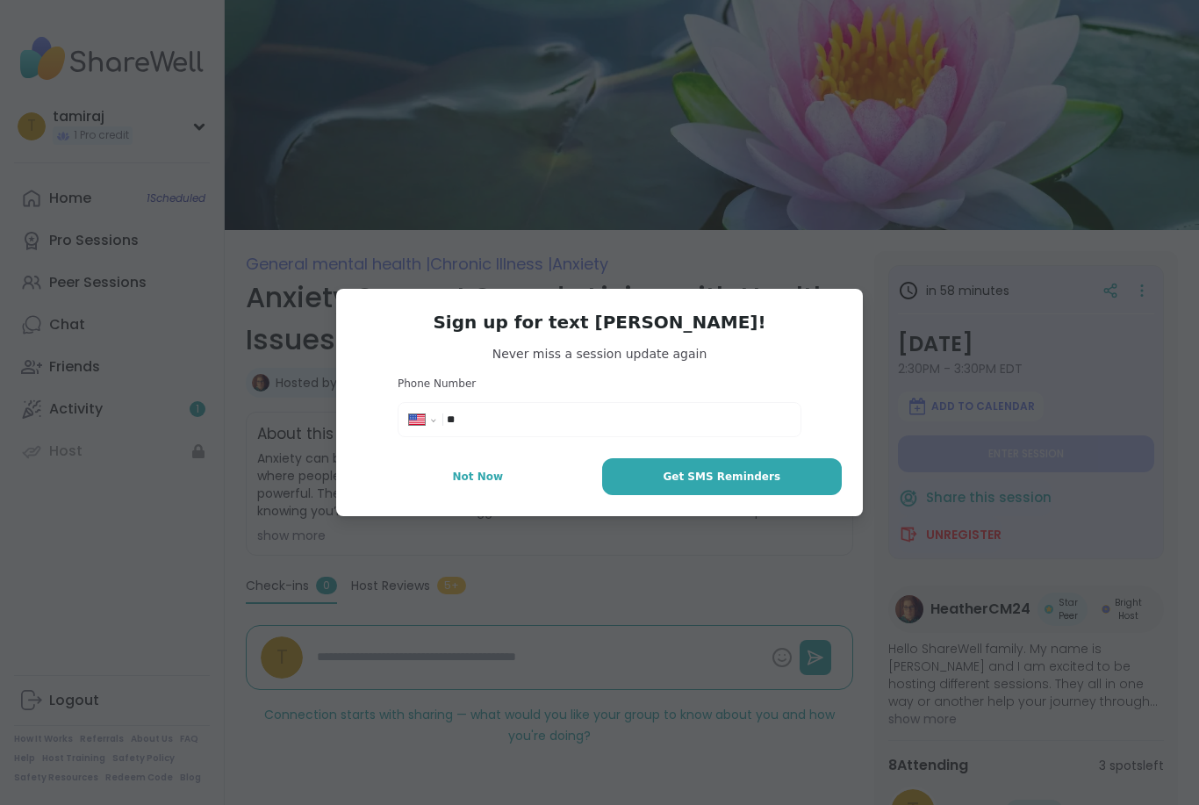
click at [486, 471] on span "Not Now" at bounding box center [477, 477] width 51 height 16
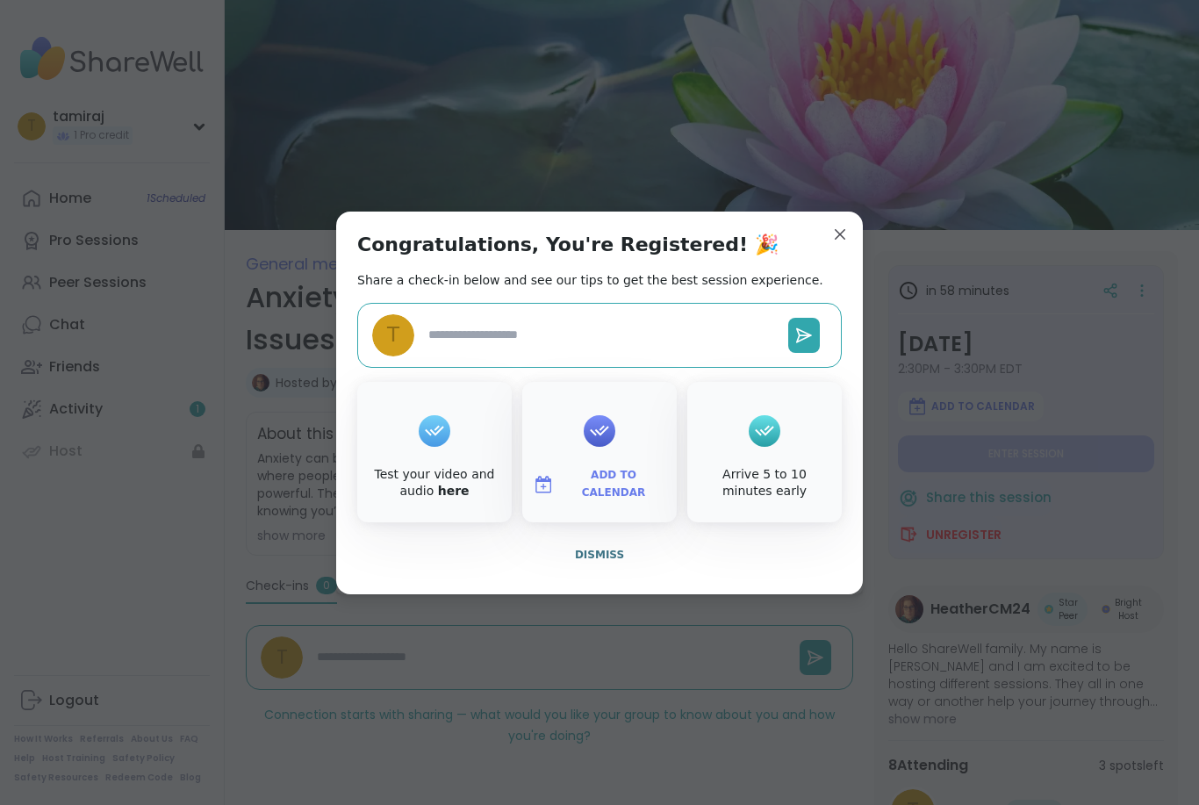
click at [599, 553] on span "Dismiss" at bounding box center [599, 555] width 49 height 12
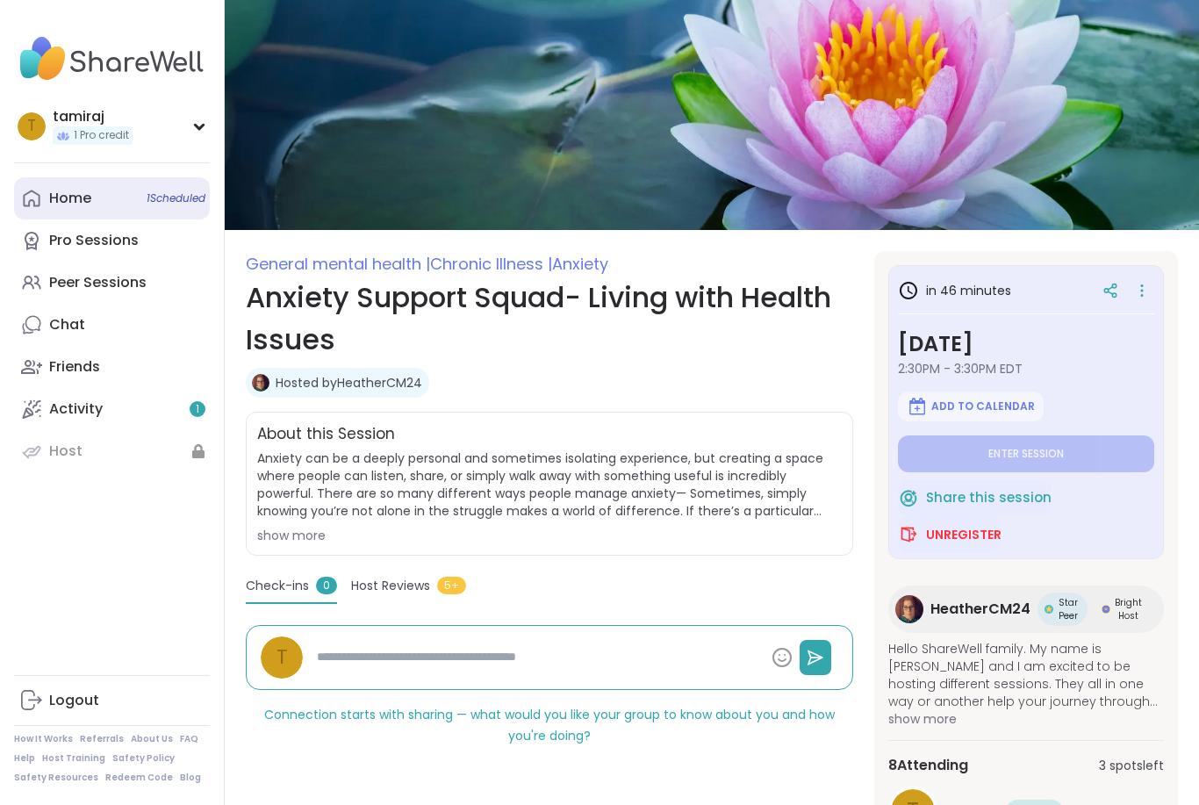
click at [147, 203] on span "1 Scheduled" at bounding box center [176, 198] width 59 height 14
type textarea "*"
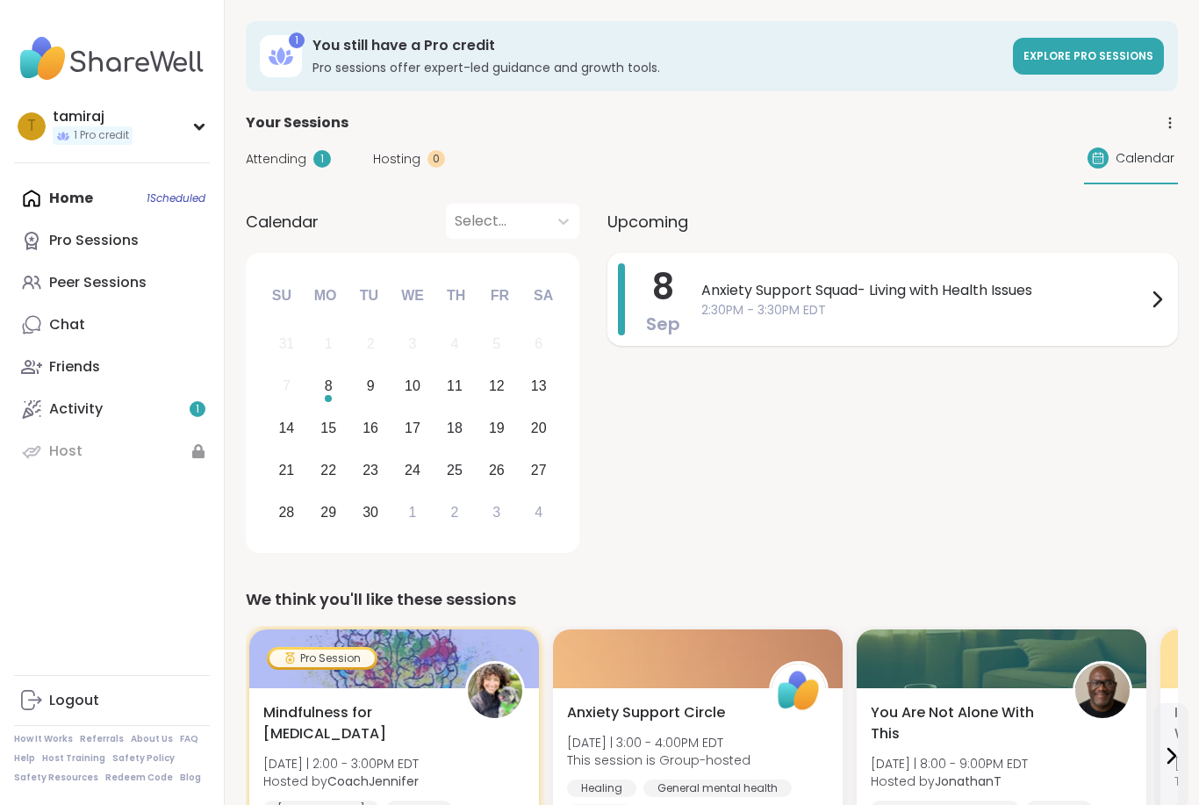
click at [821, 291] on span "Anxiety Support Squad- Living with Health Issues" at bounding box center [924, 290] width 445 height 21
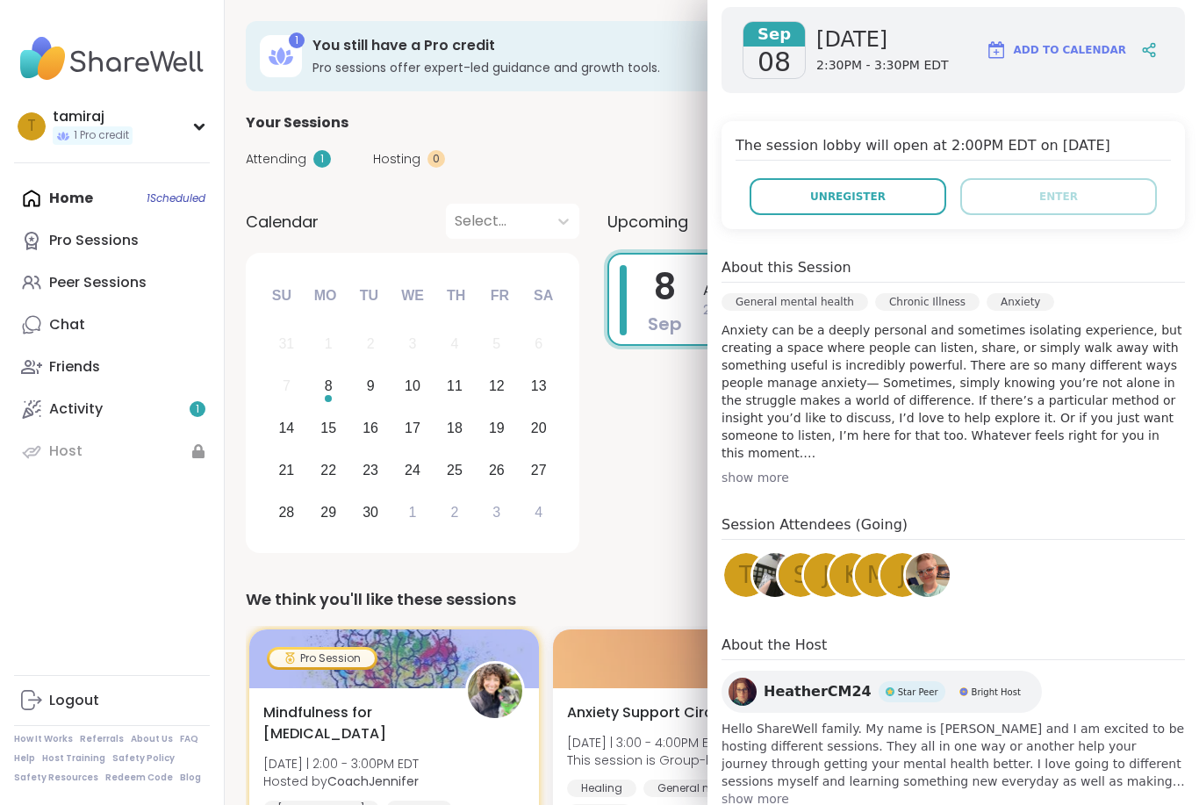
scroll to position [280, 0]
click at [581, 406] on div "Calendar Select... Previous Month Next Month September 2025 Su Mo Tu We Th Fr S…" at bounding box center [712, 382] width 933 height 356
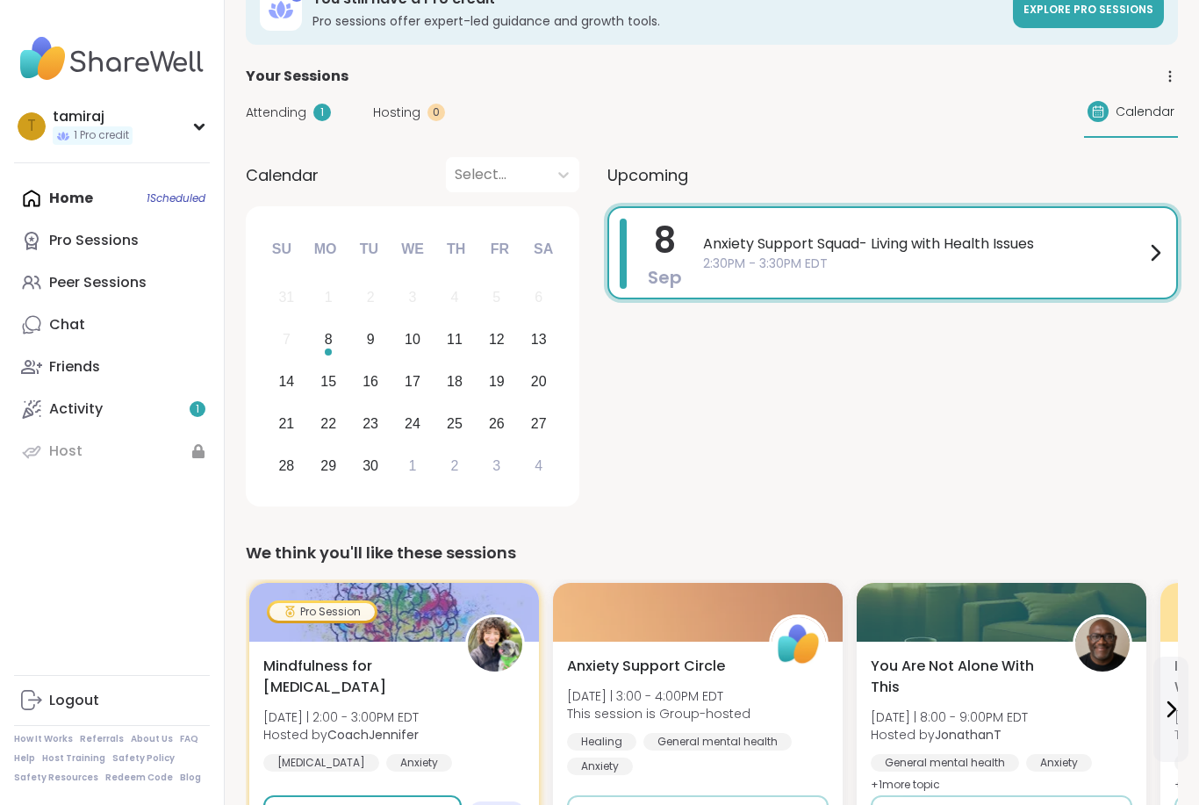
scroll to position [162, 0]
